Goal: Find specific page/section: Find specific page/section

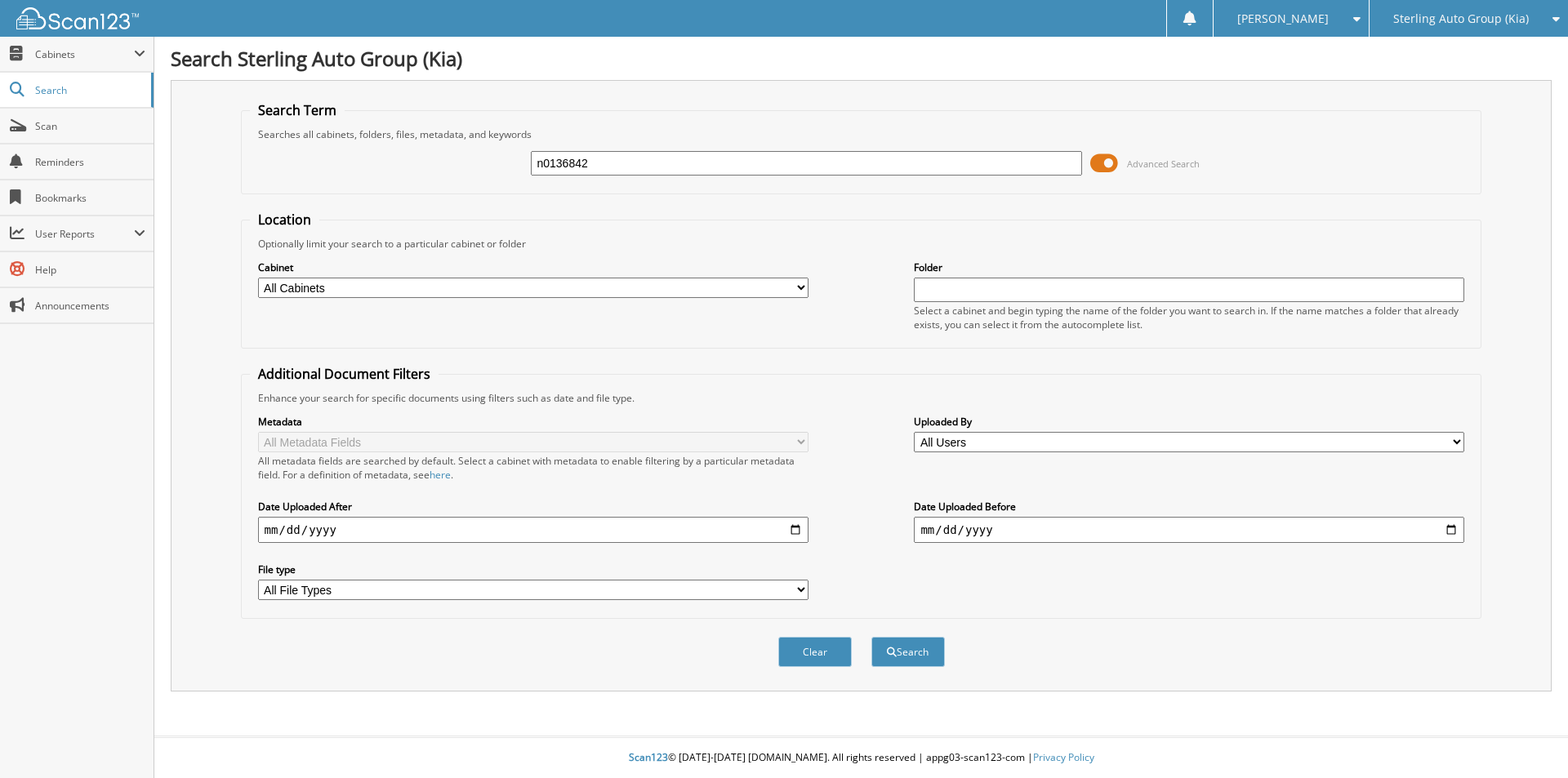
type input "n0136842"
click at [871, 637] on button "Search" at bounding box center [907, 651] width 73 height 30
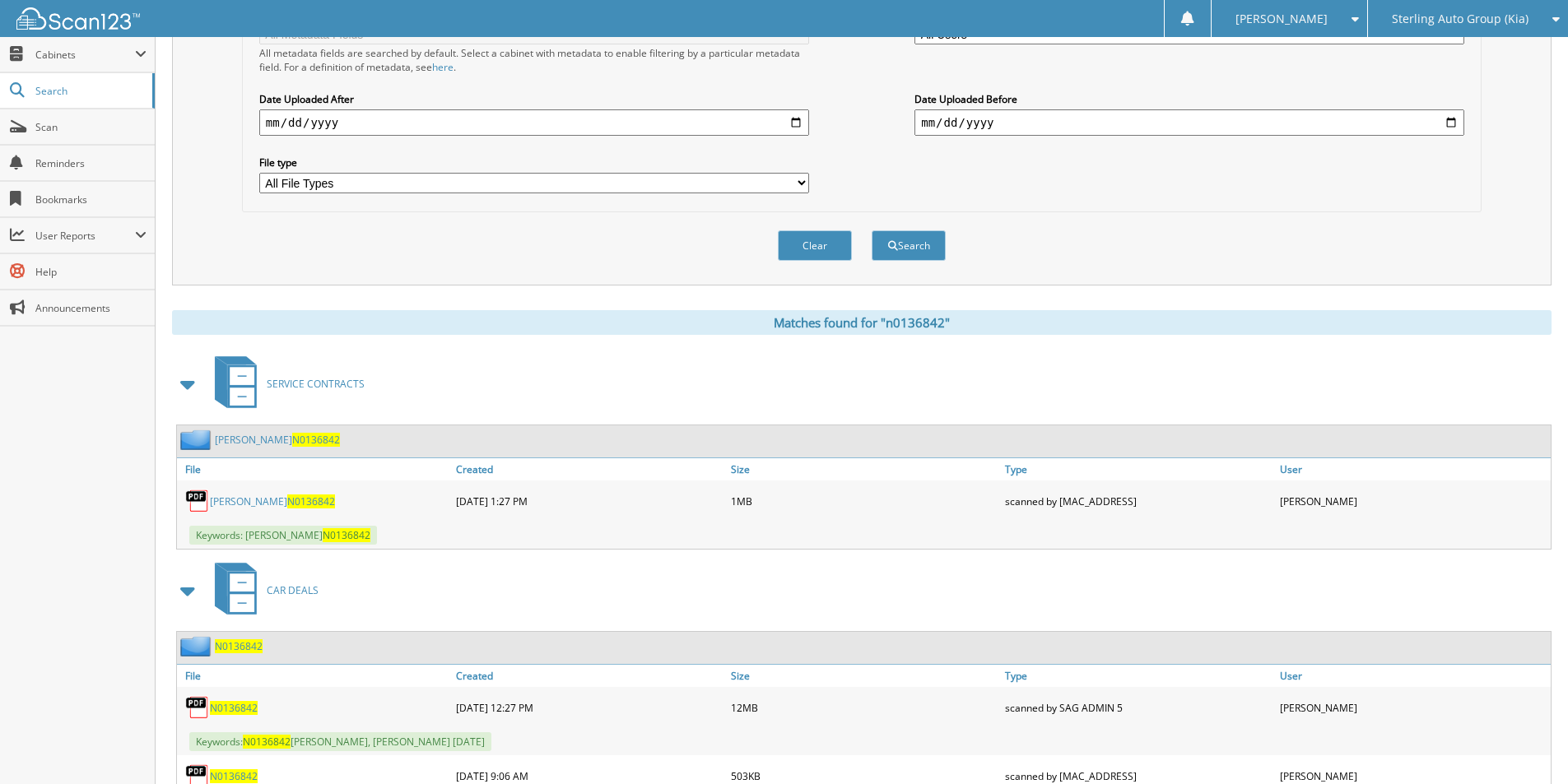
scroll to position [543, 0]
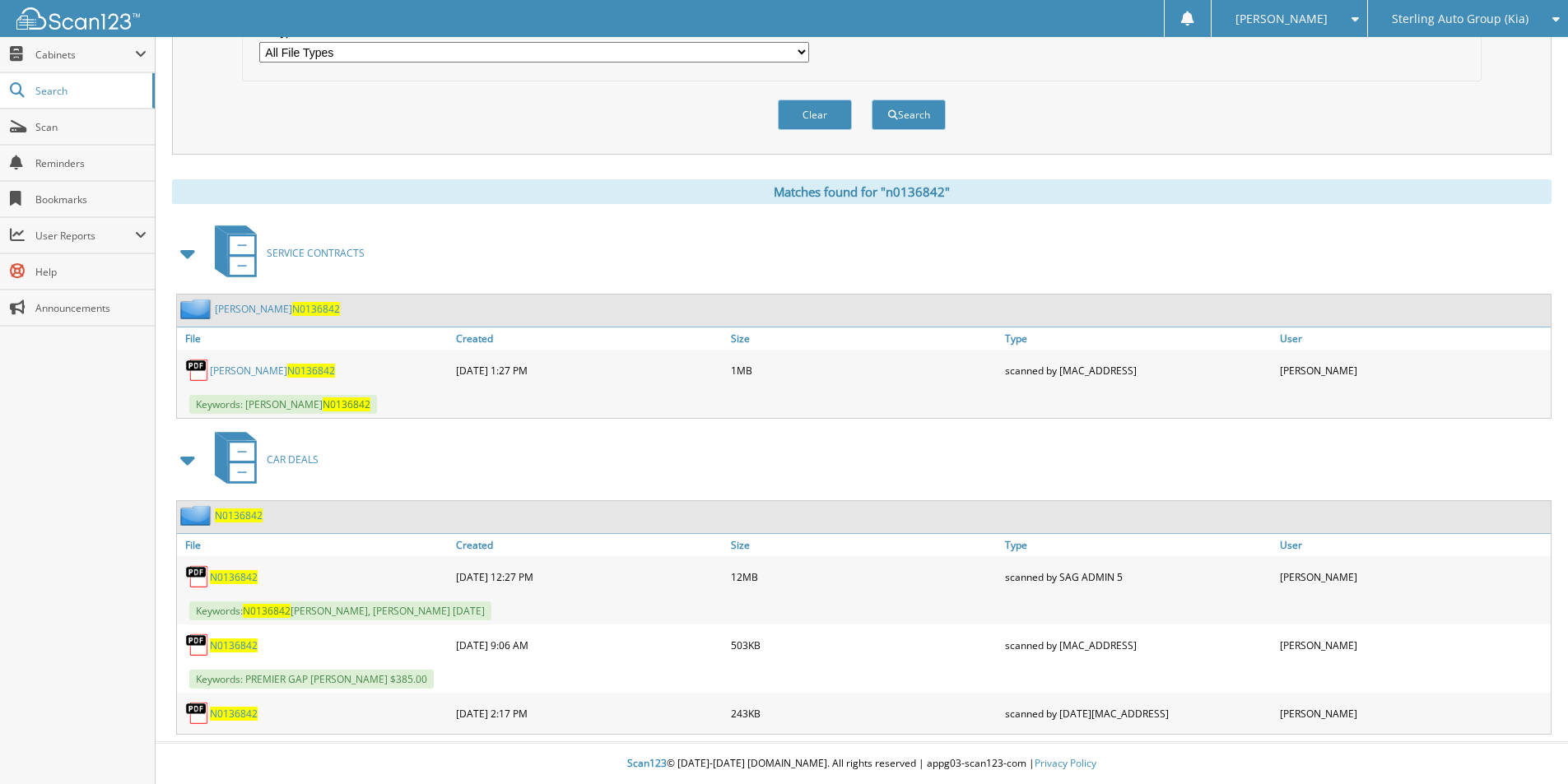
click at [237, 647] on span "N0136842" at bounding box center [234, 645] width 48 height 14
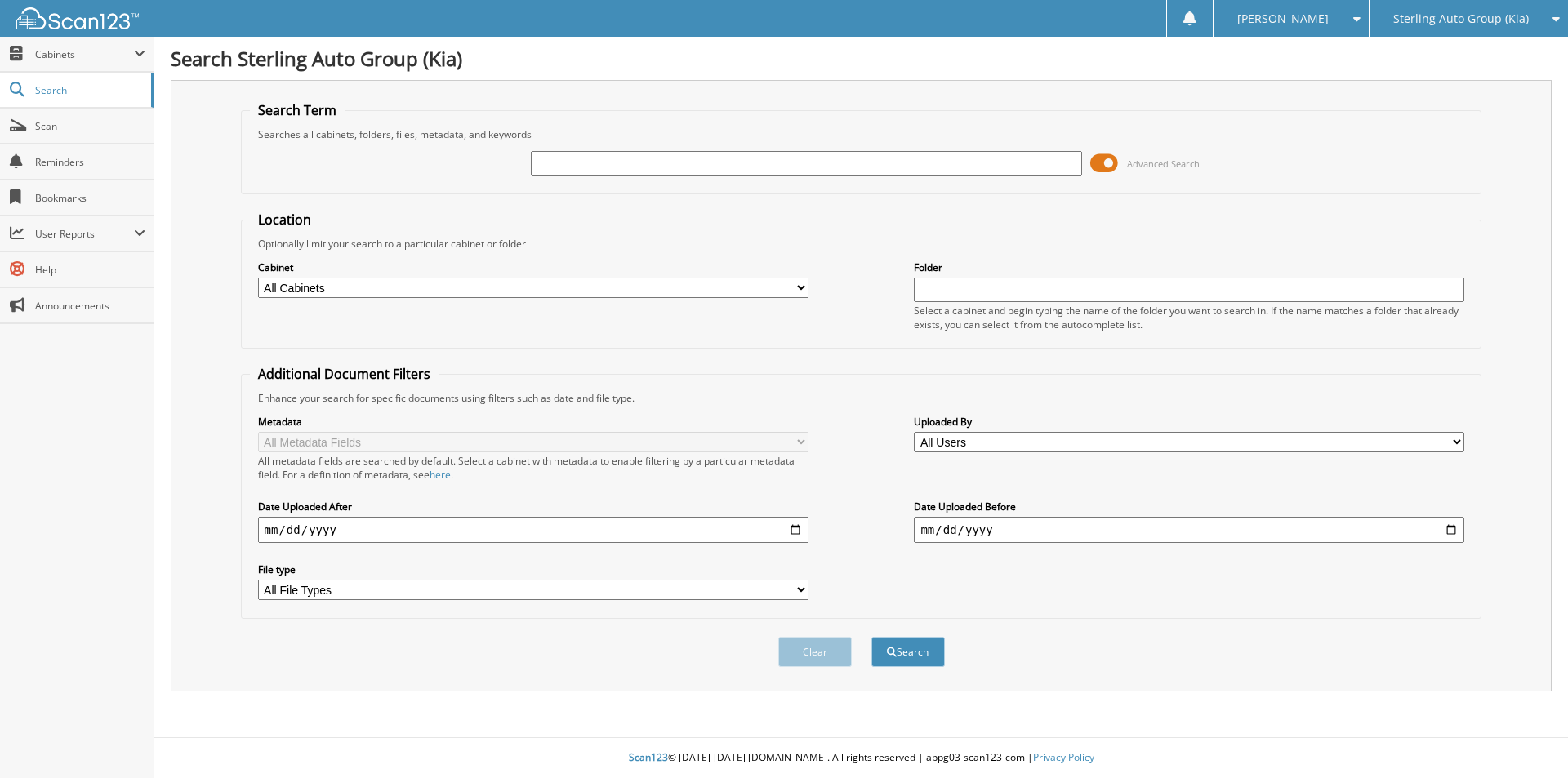
click at [1504, 5] on div "Sterling Auto Group (Kia)" at bounding box center [1469, 19] width 182 height 37
click at [1485, 72] on link "Sterling Chevrolet Buick GMC LLC" at bounding box center [1468, 87] width 198 height 44
type input "l9105335"
click at [871, 637] on button "Search" at bounding box center [907, 651] width 73 height 30
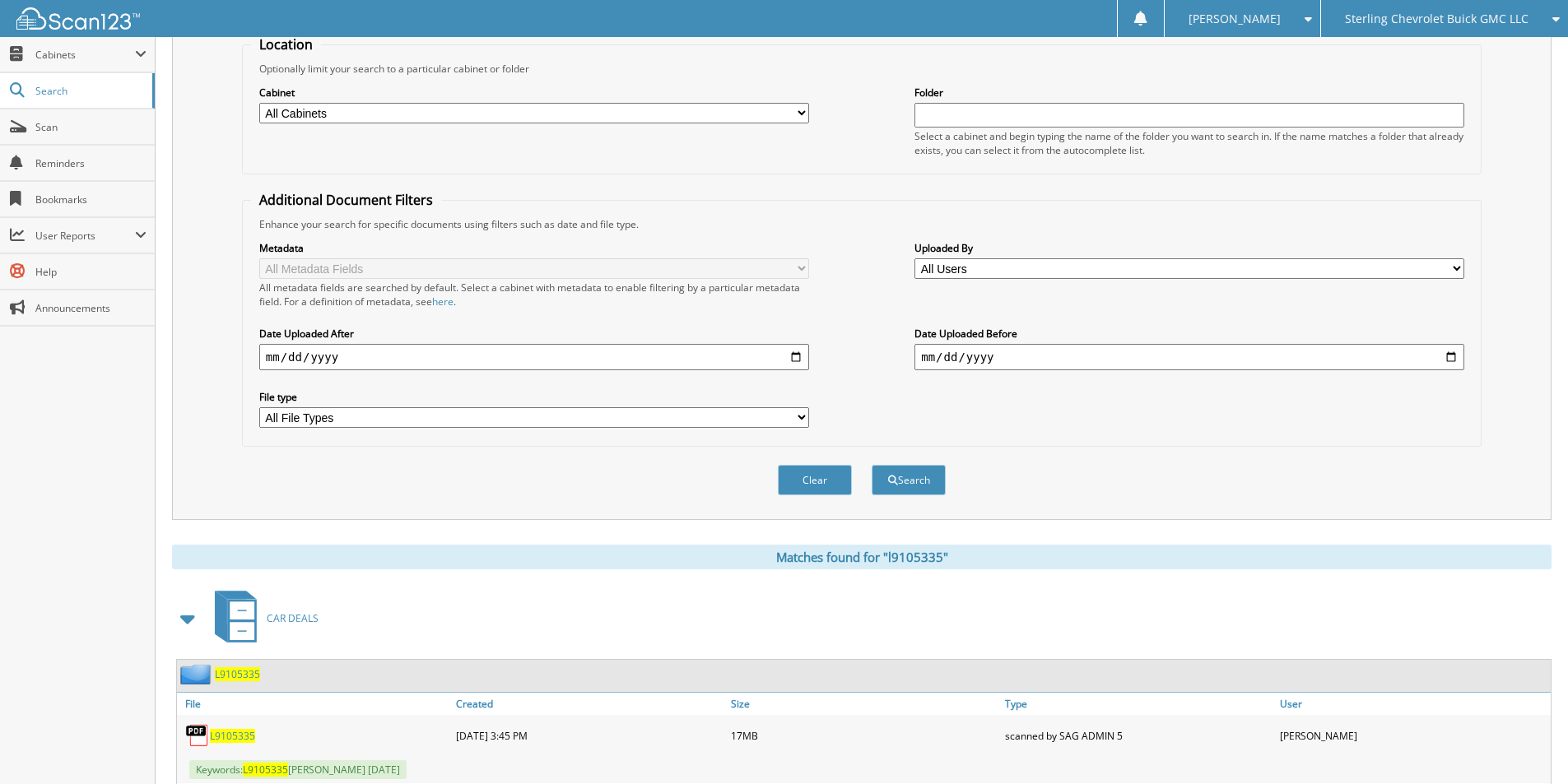
scroll to position [309, 0]
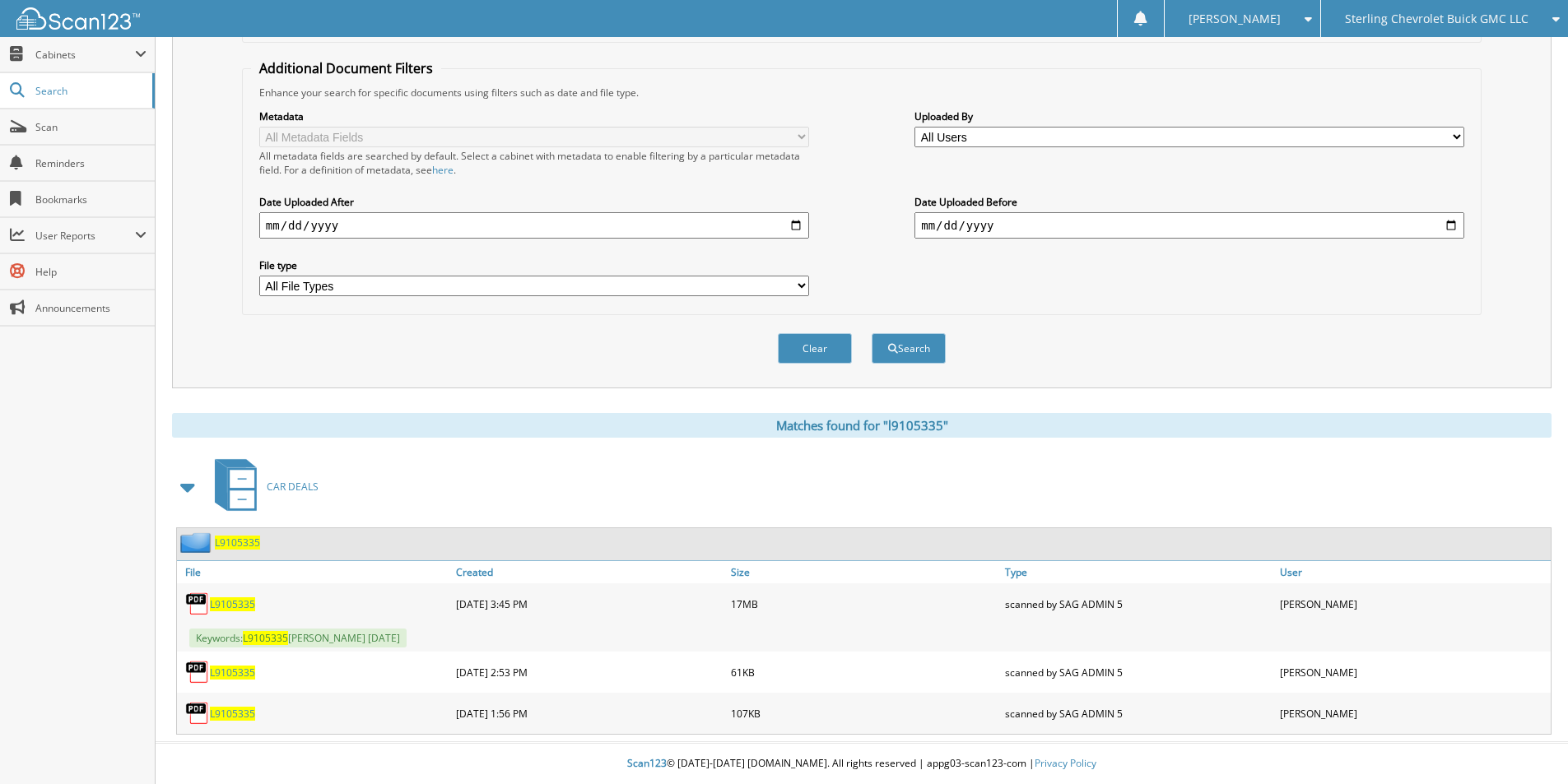
click at [236, 606] on span "L9105335" at bounding box center [233, 604] width 45 height 14
